Goal: Task Accomplishment & Management: Use online tool/utility

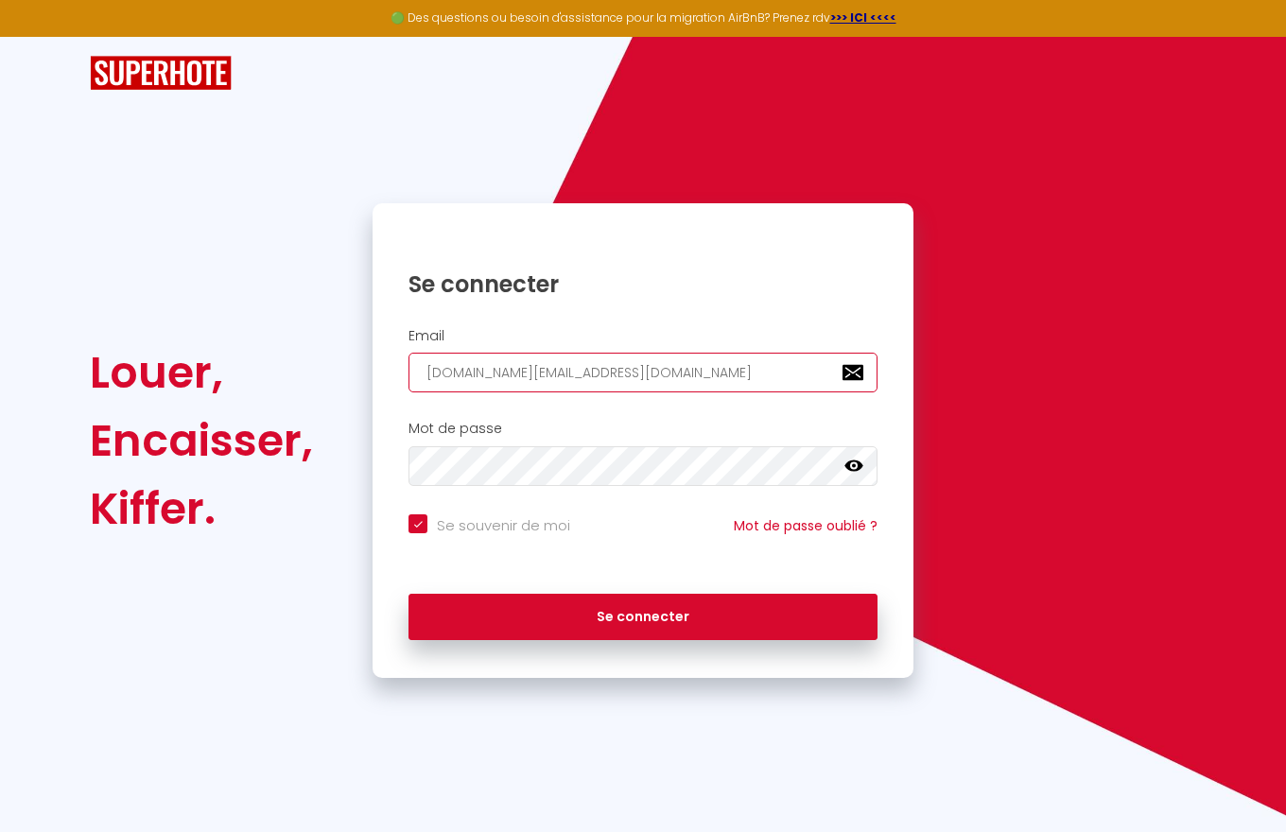
type input "[DOMAIN_NAME][EMAIL_ADDRESS][DOMAIN_NAME]"
checkbox input "true"
type input "[DOMAIN_NAME][EMAIL_ADDRESS][DOMAIN_NAME]"
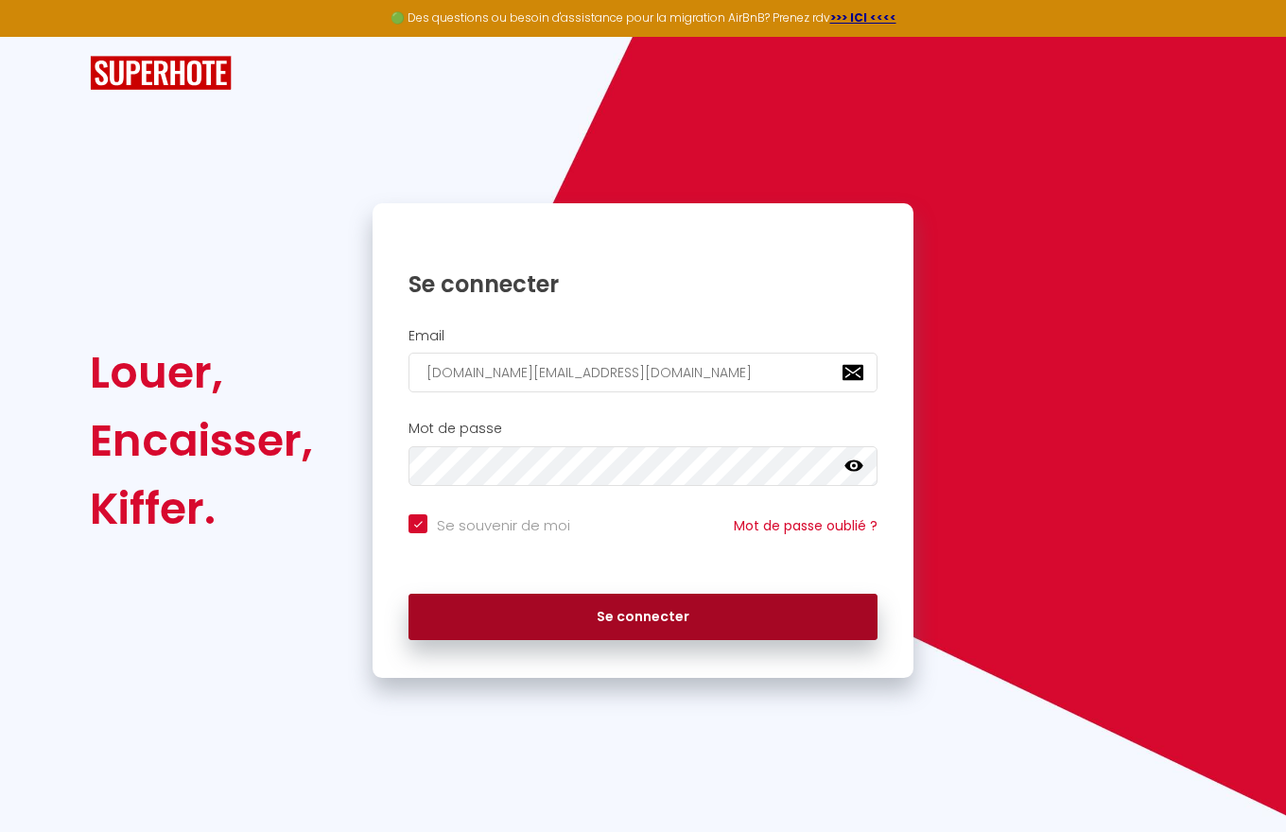
click at [643, 616] on button "Se connecter" at bounding box center [642, 617] width 469 height 47
checkbox input "true"
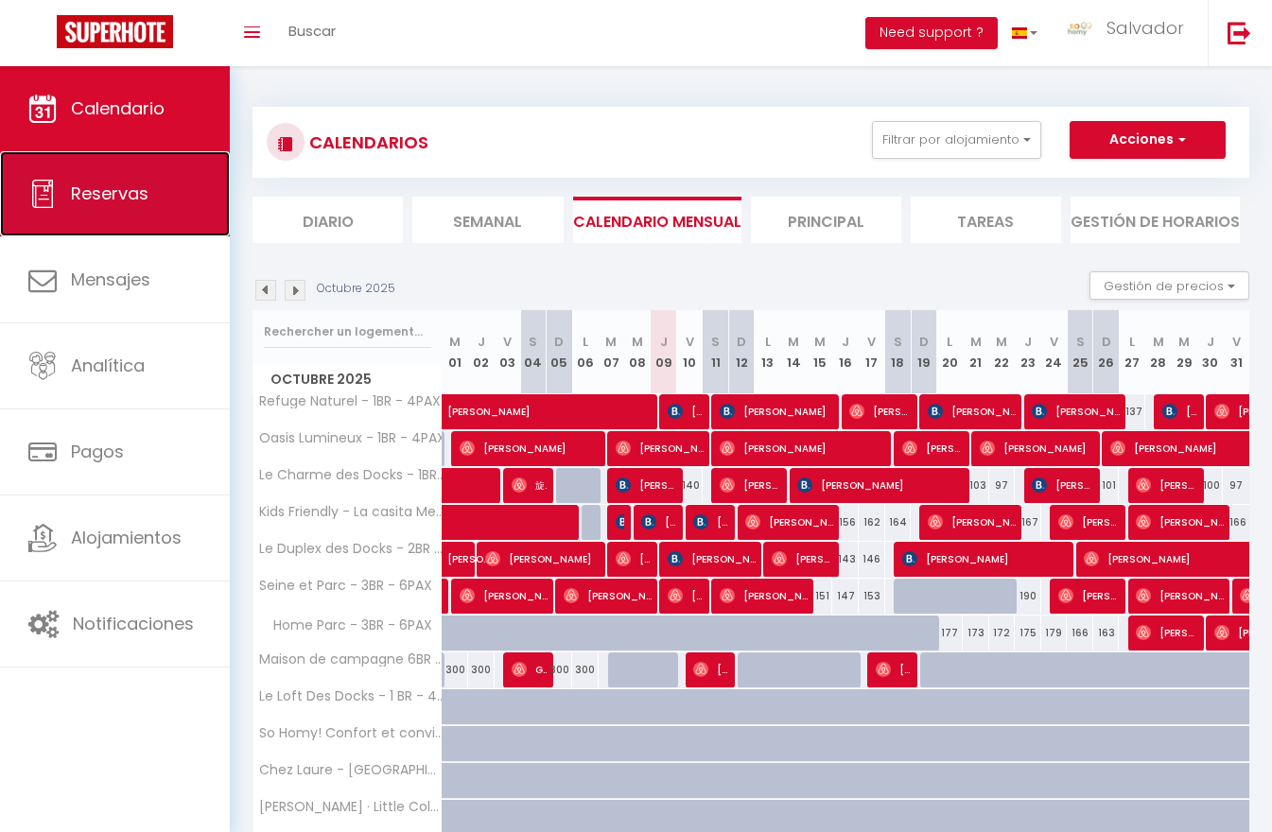
click at [114, 194] on span "Reservas" at bounding box center [110, 194] width 78 height 24
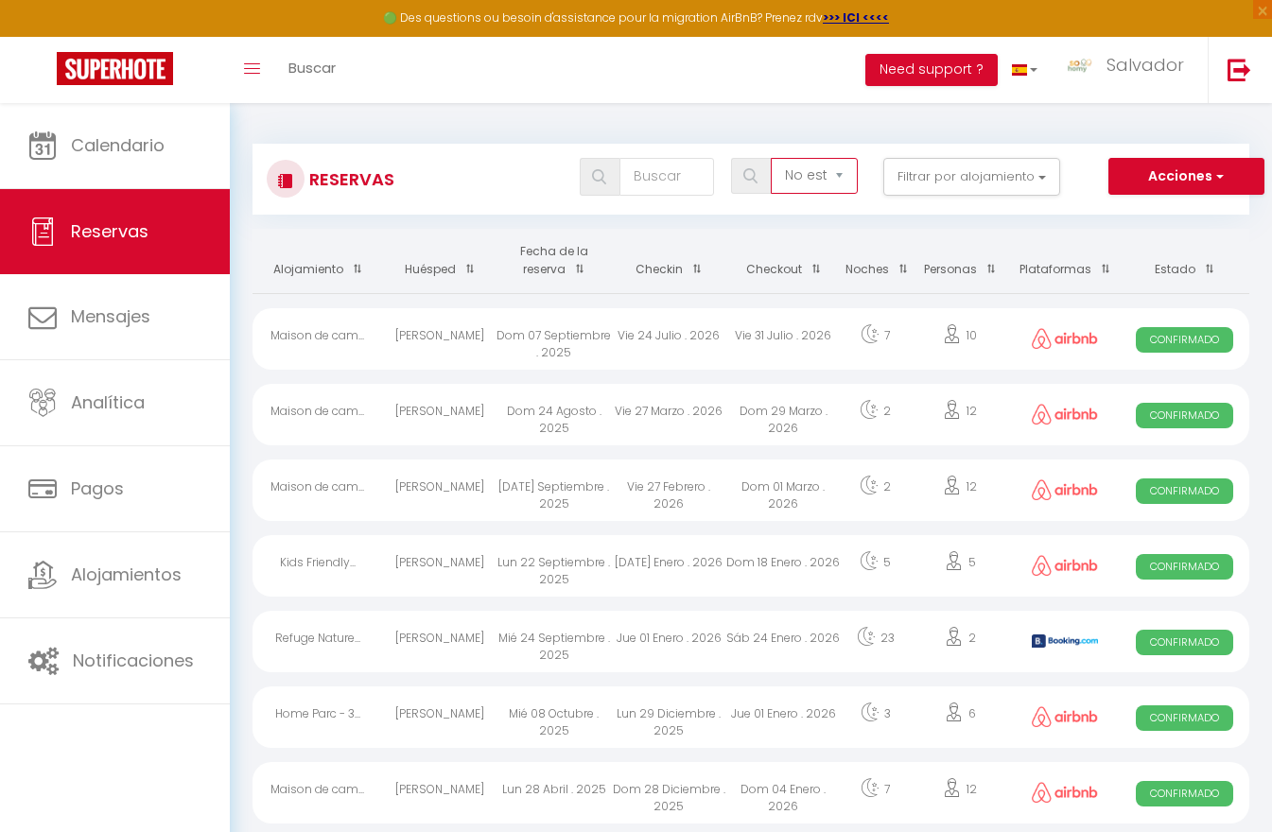
select select "all"
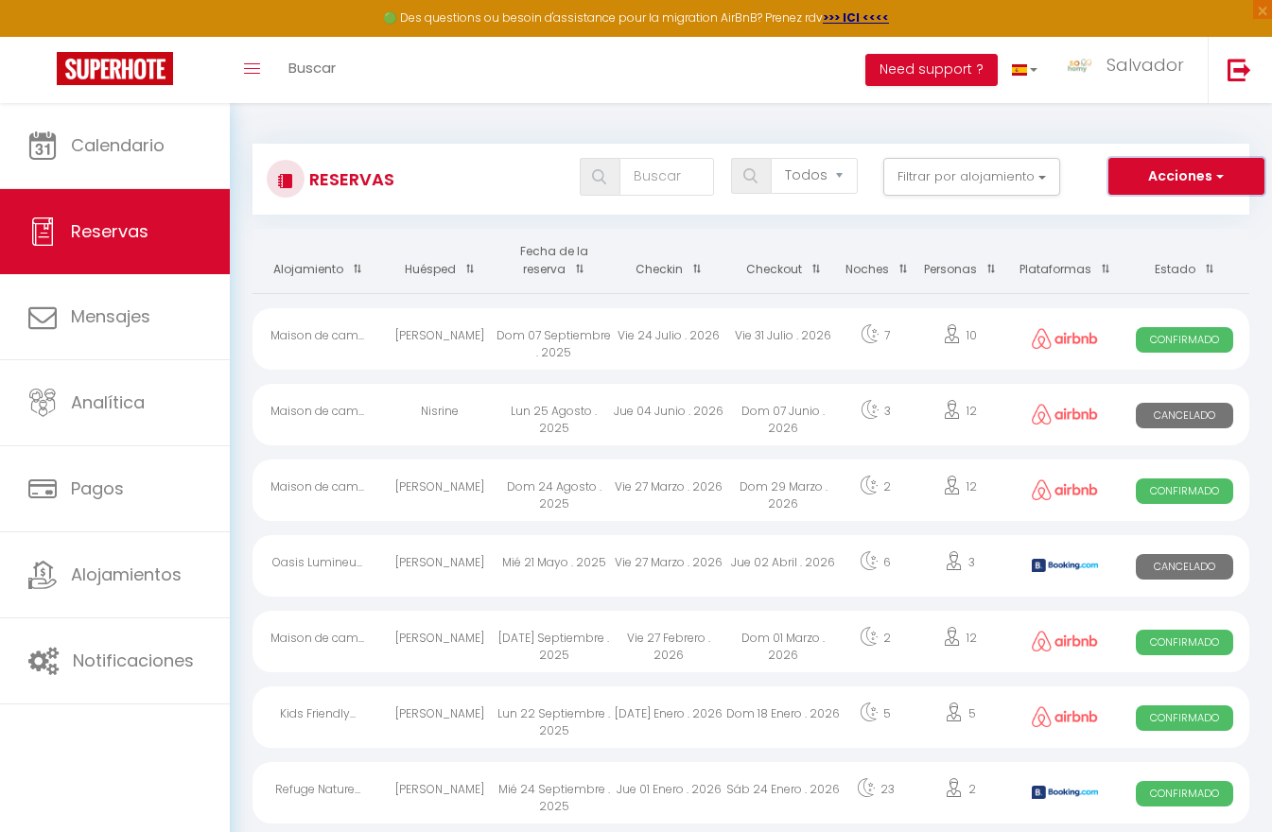
click at [1186, 176] on button "Acciones" at bounding box center [1186, 177] width 156 height 38
click at [1165, 242] on link "Exportar las reservas" at bounding box center [1164, 242] width 197 height 25
type input "[DOMAIN_NAME][EMAIL_ADDRESS][DOMAIN_NAME]"
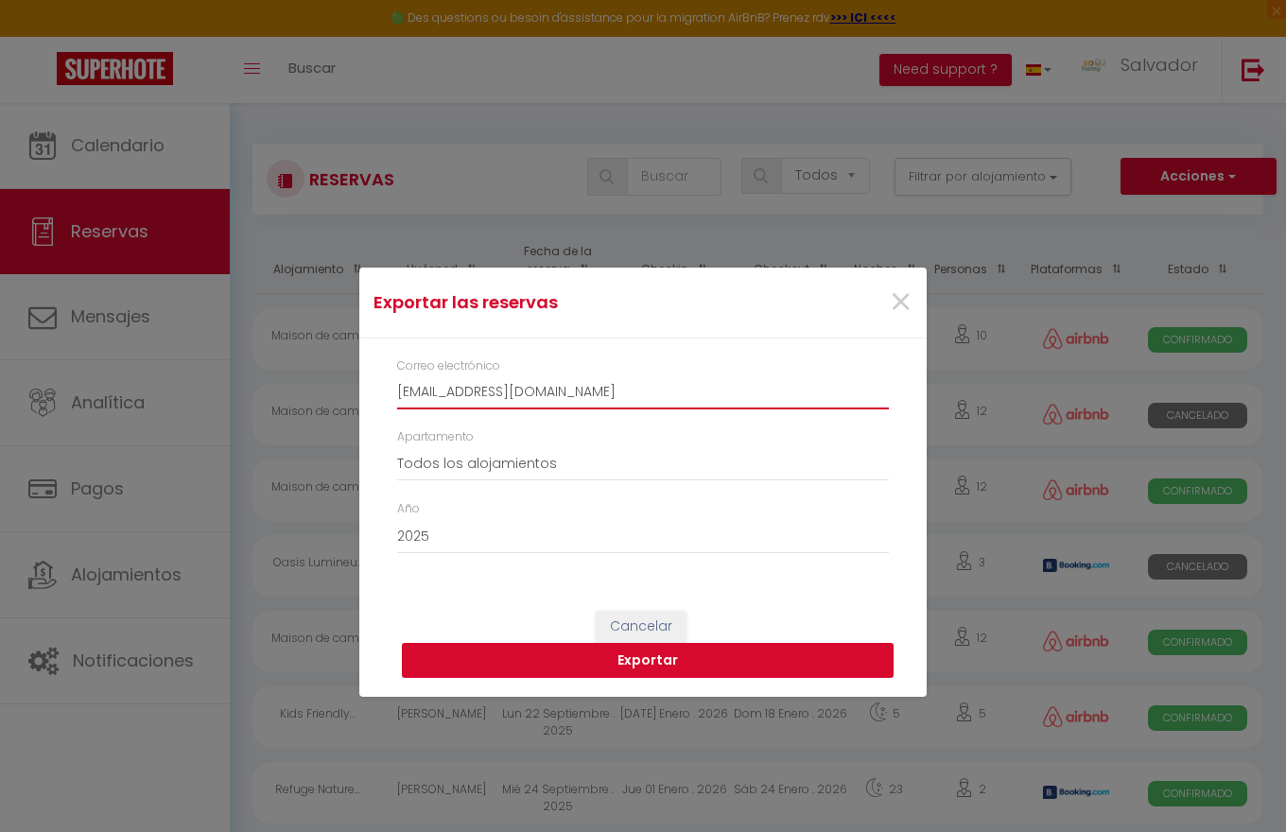
type input "[EMAIL_ADDRESS][DOMAIN_NAME]"
click at [648, 660] on button "Exportar" at bounding box center [648, 661] width 492 height 36
